Goal: Download file/media

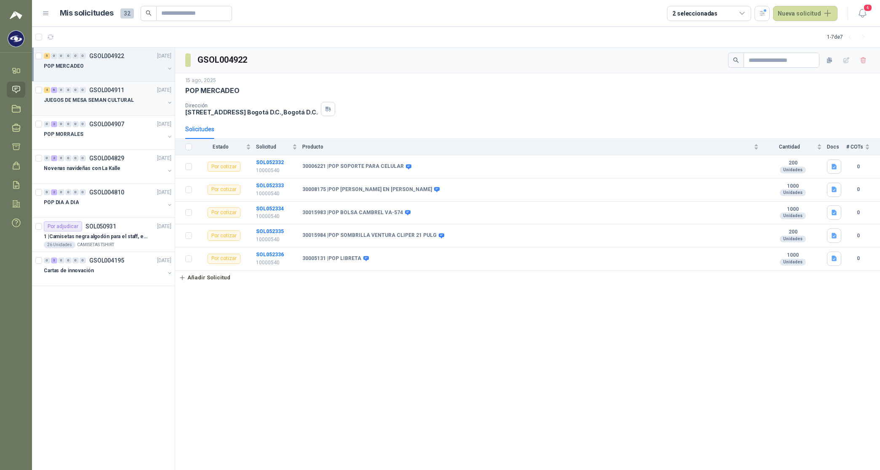
click at [77, 102] on p "JUEGOS DE MESA SEMAN CULTURAL" at bounding box center [89, 100] width 90 height 8
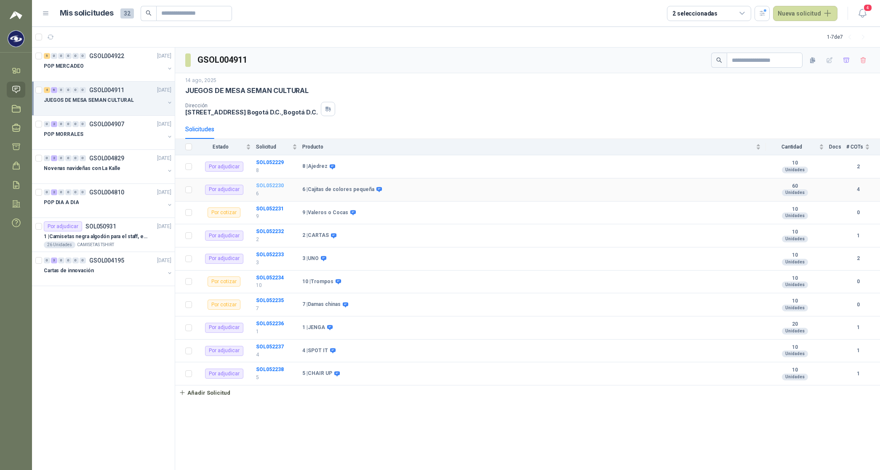
click at [264, 185] on b "SOL052230" at bounding box center [270, 186] width 28 height 6
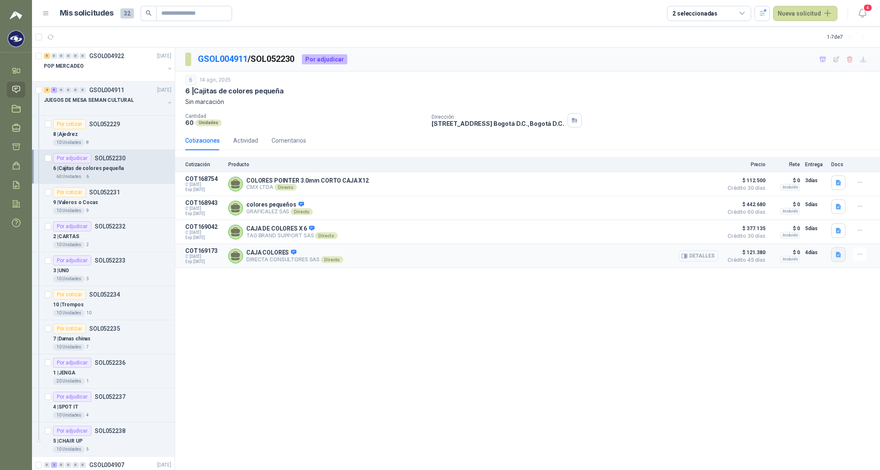
click at [835, 259] on icon "button" at bounding box center [838, 254] width 7 height 7
click at [796, 237] on button "CARACOL TV JUEGOS DE MESA 6021.pdf" at bounding box center [784, 238] width 113 height 9
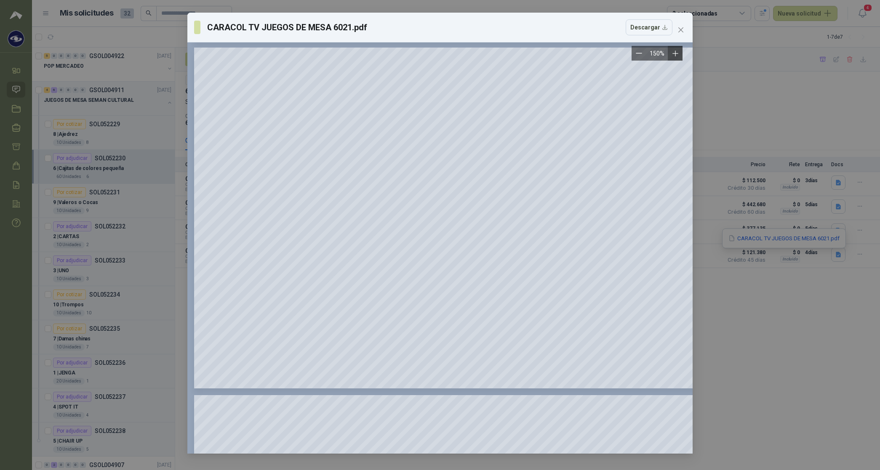
scroll to position [263, 0]
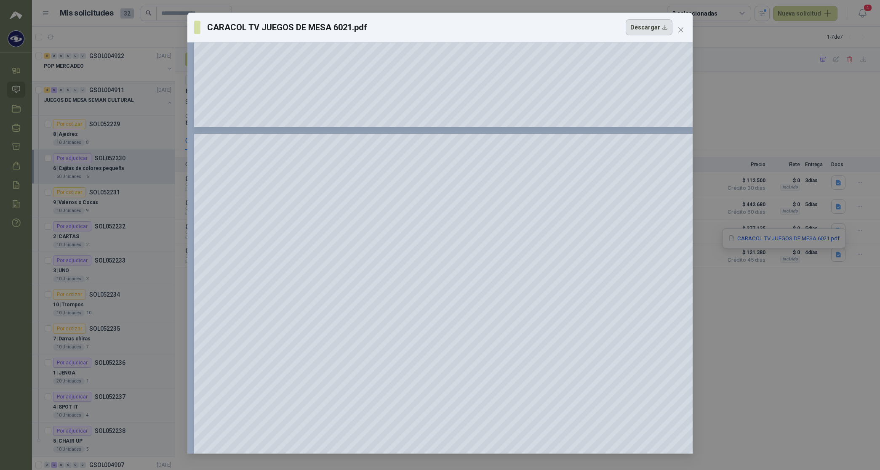
click at [649, 27] on button "Descargar" at bounding box center [649, 27] width 47 height 16
click at [680, 28] on icon "close" at bounding box center [681, 30] width 7 height 7
